Goal: Download file/media

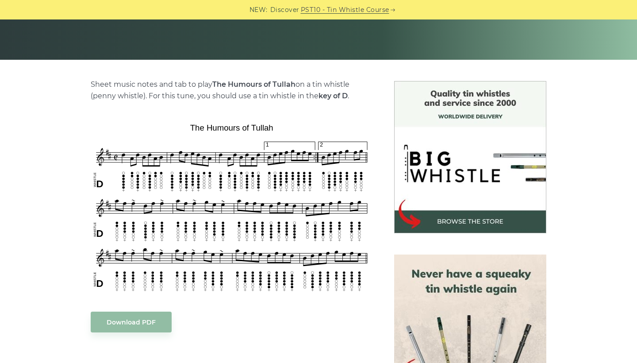
scroll to position [173, 0]
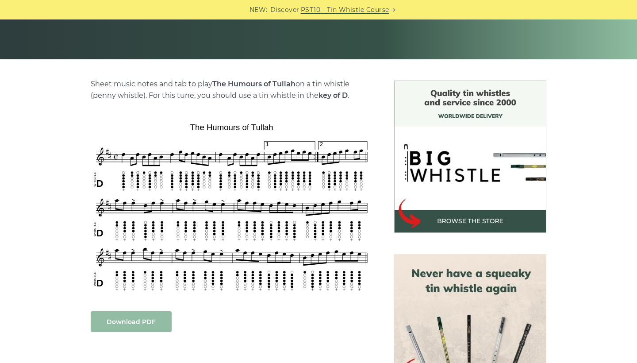
click at [149, 319] on link "Download PDF" at bounding box center [131, 321] width 81 height 21
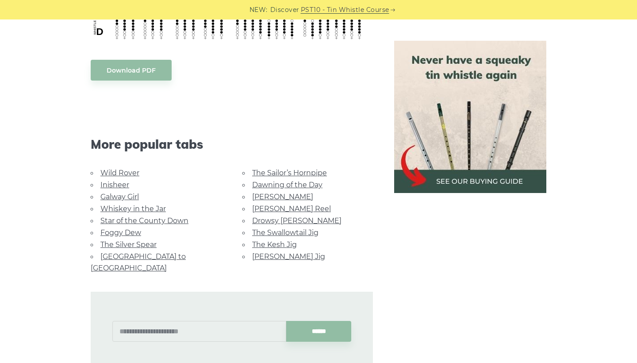
scroll to position [424, 0]
click at [128, 231] on link "Foggy Dew" at bounding box center [120, 232] width 41 height 8
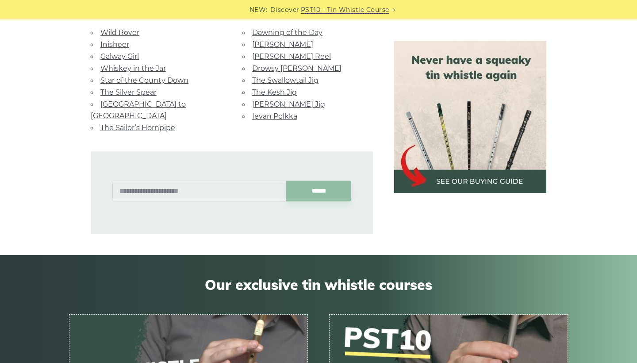
scroll to position [590, 0]
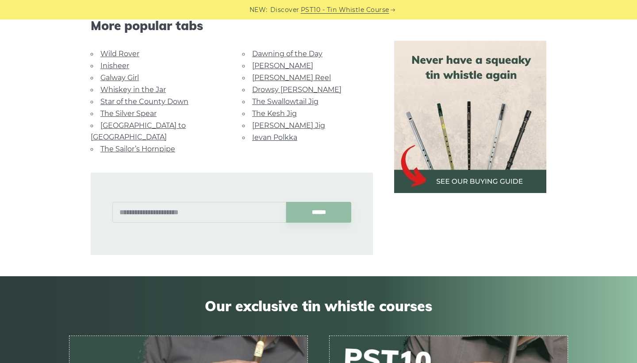
click at [261, 113] on link "The Kesh Jig" at bounding box center [274, 113] width 45 height 8
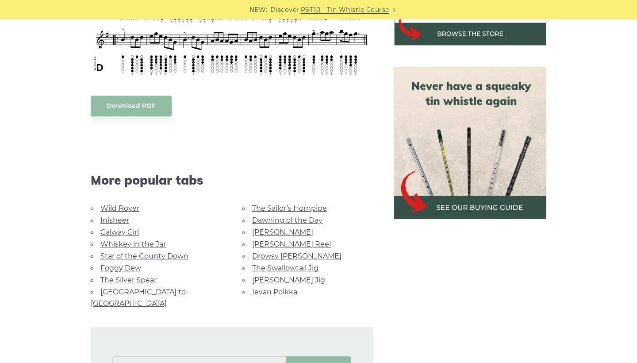
scroll to position [361, 0]
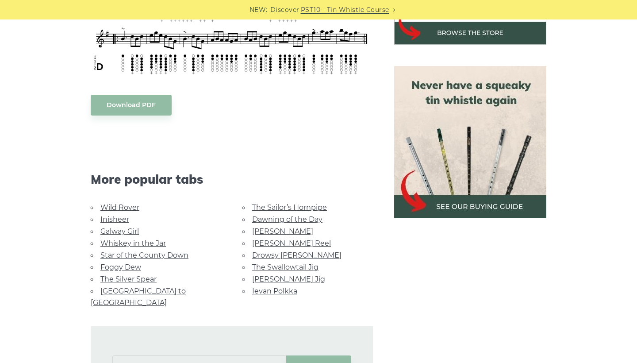
click at [169, 253] on link "Star of the County Down" at bounding box center [144, 255] width 88 height 8
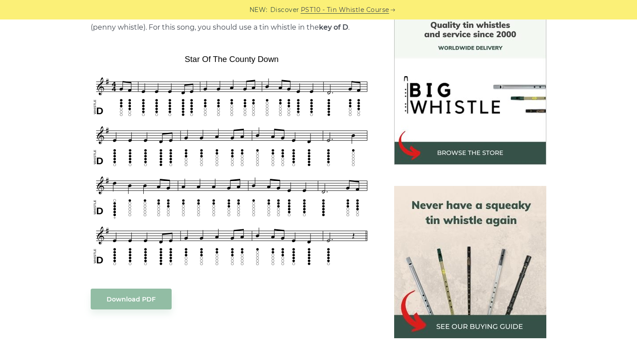
scroll to position [241, 0]
click at [130, 311] on div "Sheet music (notes) and tab to play Star of the County Down on a tin whistle ([…" at bounding box center [232, 306] width 282 height 592
click at [126, 288] on link "Download PDF" at bounding box center [131, 298] width 81 height 21
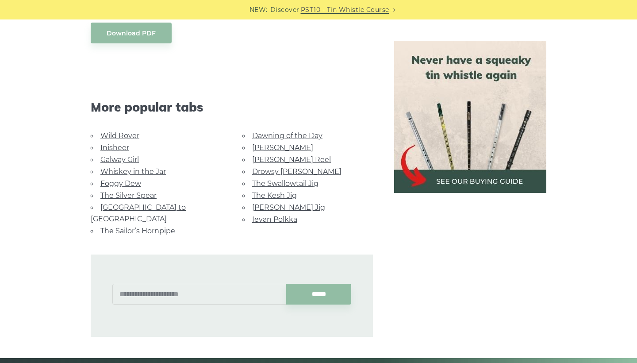
scroll to position [507, 0]
click at [114, 170] on link "Whiskey in the Jar" at bounding box center [132, 171] width 65 height 8
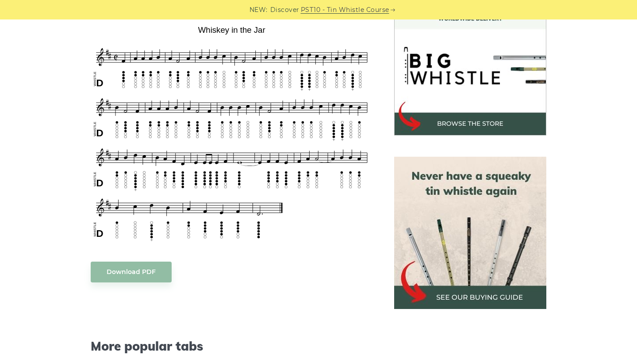
scroll to position [276, 0]
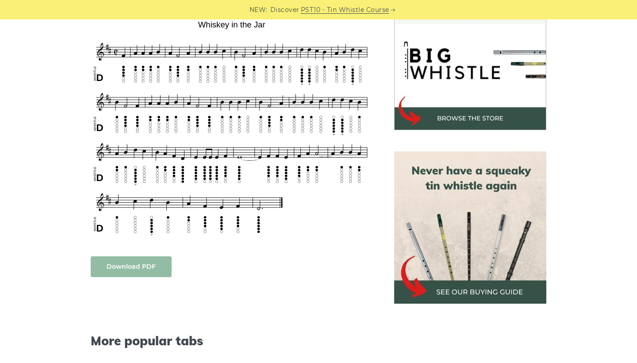
click at [122, 272] on link "Download PDF" at bounding box center [131, 266] width 81 height 21
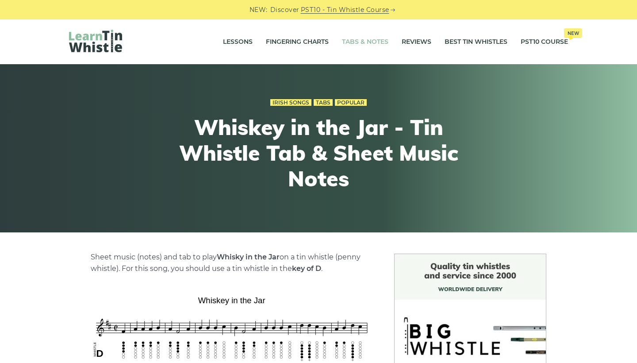
scroll to position [0, 0]
click at [361, 35] on link "Tabs & Notes" at bounding box center [365, 42] width 46 height 22
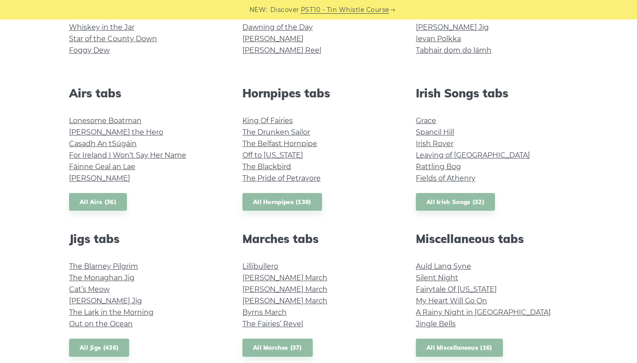
scroll to position [305, 0]
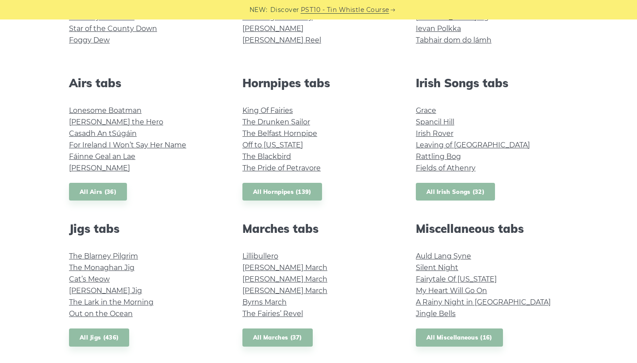
click at [430, 191] on link "All Irish Songs (32)" at bounding box center [455, 192] width 79 height 18
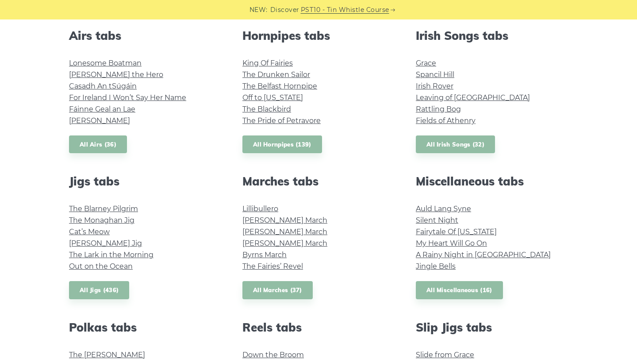
scroll to position [354, 0]
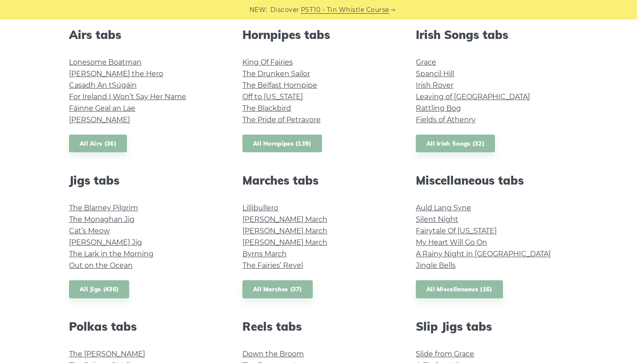
click at [279, 149] on link "All Hornpipes (139)" at bounding box center [282, 144] width 80 height 18
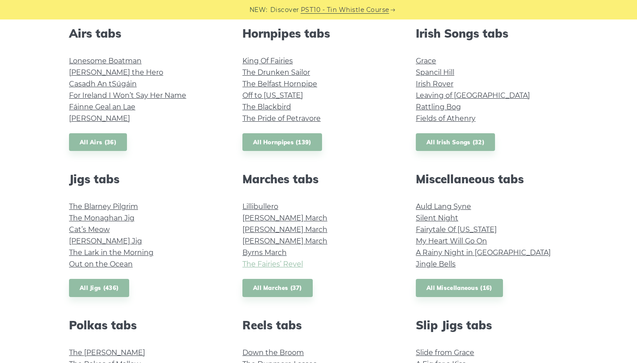
scroll to position [350, 0]
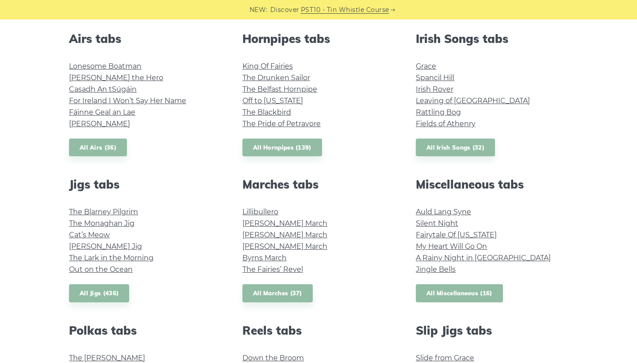
click at [460, 294] on link "All Miscellaneous (16)" at bounding box center [459, 293] width 87 height 18
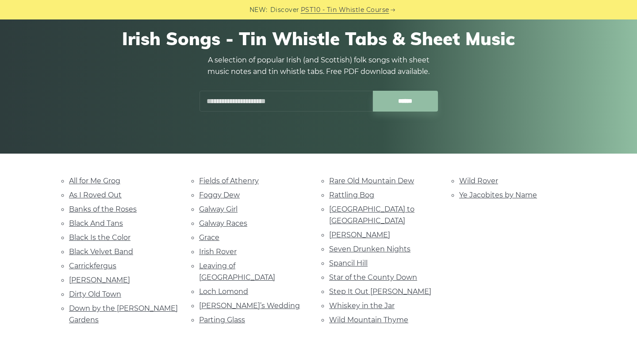
scroll to position [80, 0]
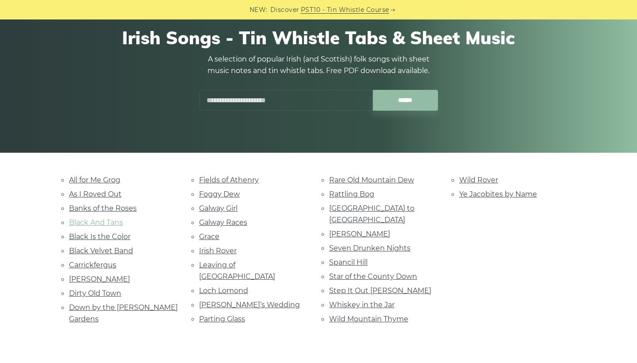
click at [93, 218] on link "Black And Tans" at bounding box center [96, 222] width 54 height 8
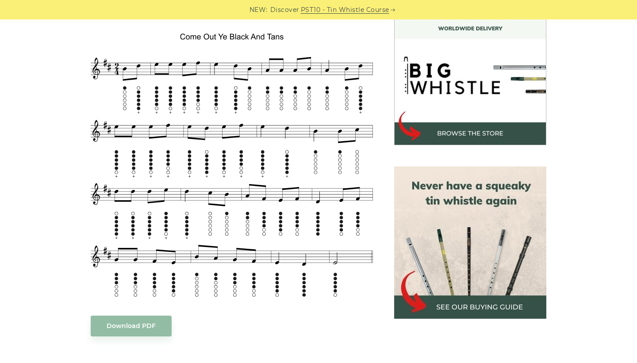
scroll to position [260, 0]
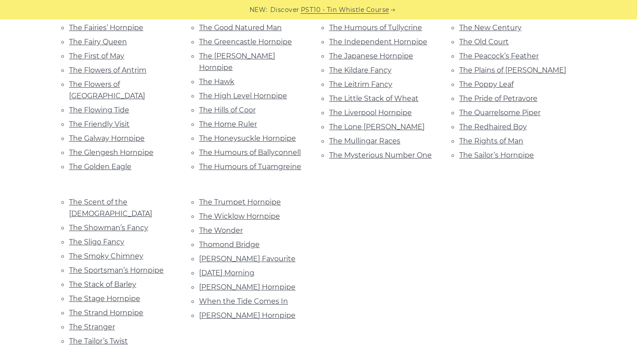
scroll to position [617, 0]
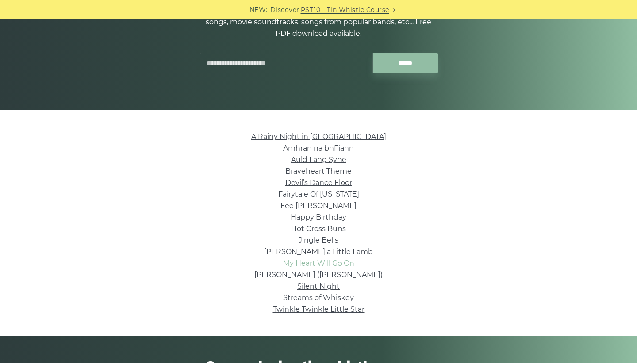
scroll to position [124, 0]
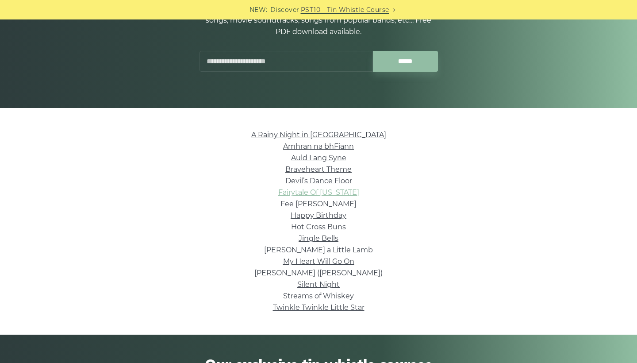
click at [297, 194] on link "Fairytale Of New York" at bounding box center [318, 192] width 81 height 8
click at [330, 143] on link "Amhran na bhFiann" at bounding box center [318, 146] width 71 height 8
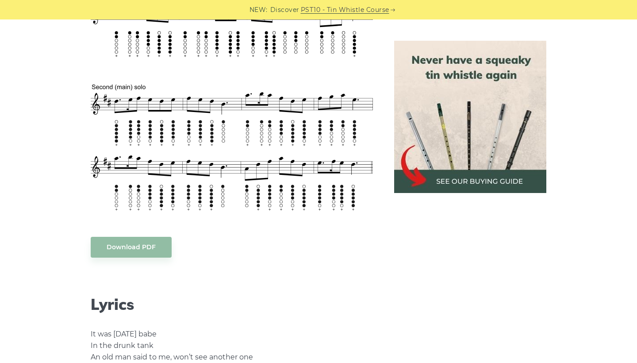
scroll to position [495, 0]
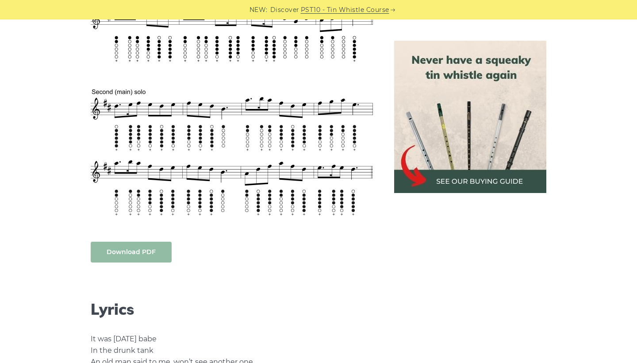
click at [103, 251] on link "Download PDF" at bounding box center [131, 252] width 81 height 21
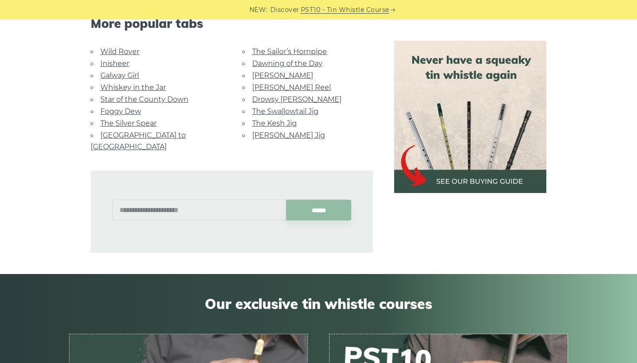
scroll to position [1724, 0]
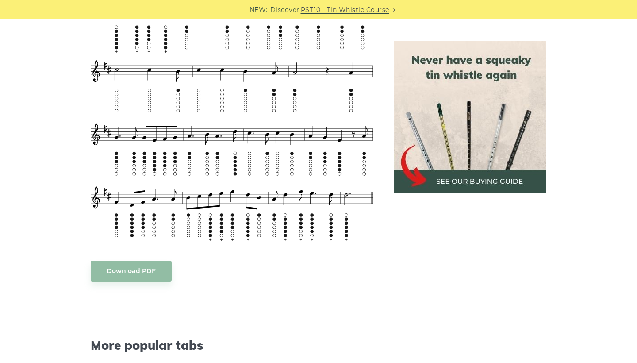
scroll to position [723, 0]
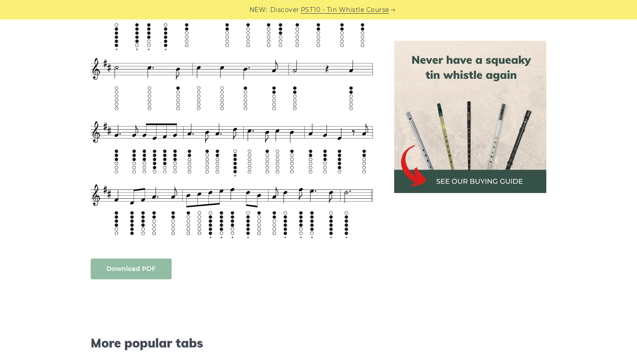
click at [136, 263] on link "Download PDF" at bounding box center [131, 268] width 81 height 21
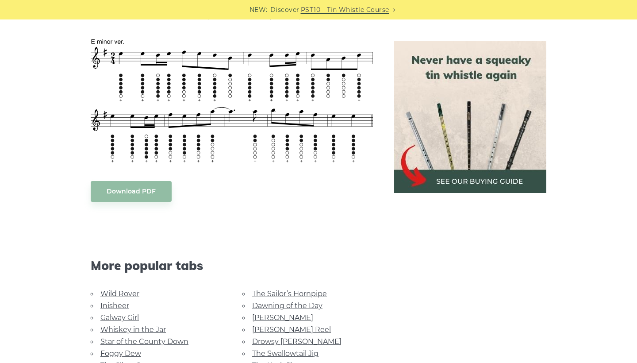
scroll to position [640, 0]
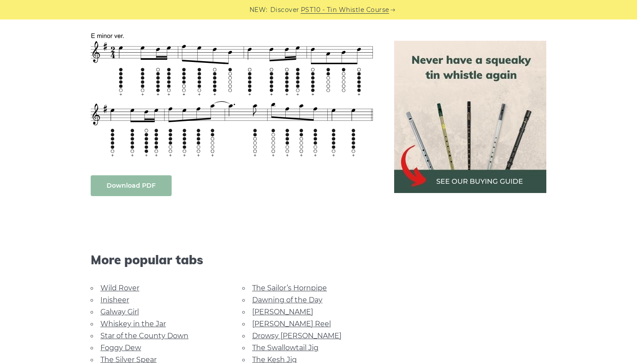
click at [114, 175] on link "Download PDF" at bounding box center [131, 185] width 81 height 21
